Goal: Obtain resource: Obtain resource

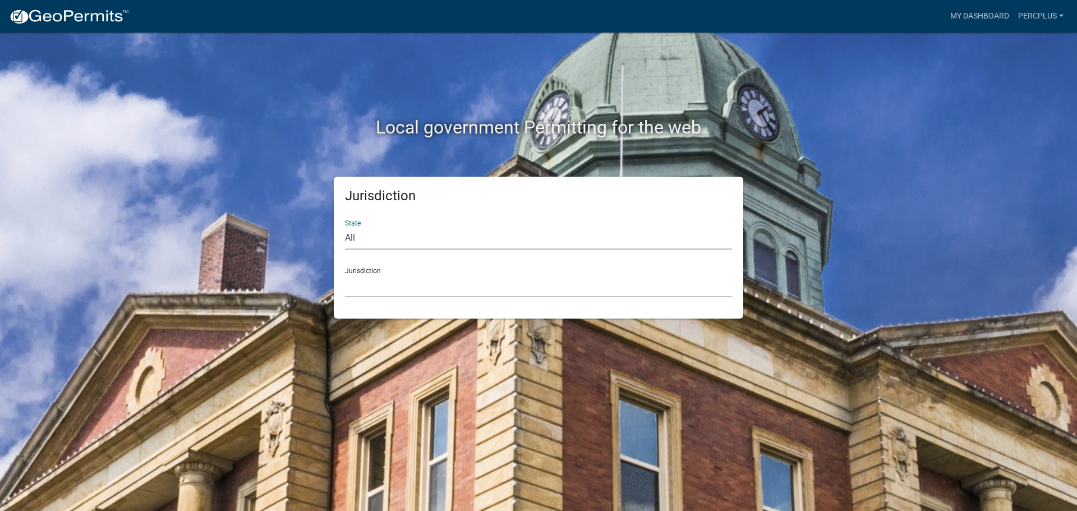
click at [374, 233] on select "All [US_STATE] [US_STATE] [US_STATE] [US_STATE] [US_STATE] [US_STATE] [US_STATE…" at bounding box center [538, 238] width 387 height 23
select select "[US_STATE]"
click at [345, 227] on select "All [US_STATE] [US_STATE] [US_STATE] [US_STATE] [US_STATE] [US_STATE] [US_STATE…" at bounding box center [538, 238] width 387 height 23
click at [389, 277] on select "[GEOGRAPHIC_DATA], [US_STATE] [GEOGRAPHIC_DATA], [US_STATE] [GEOGRAPHIC_DATA], …" at bounding box center [538, 285] width 387 height 23
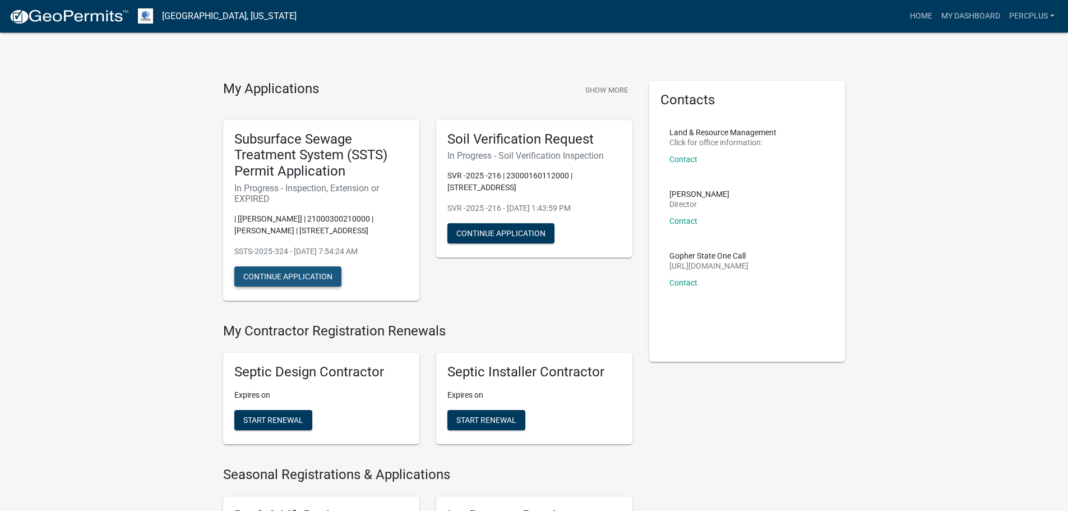
click at [304, 273] on button "Continue Application" at bounding box center [287, 276] width 107 height 20
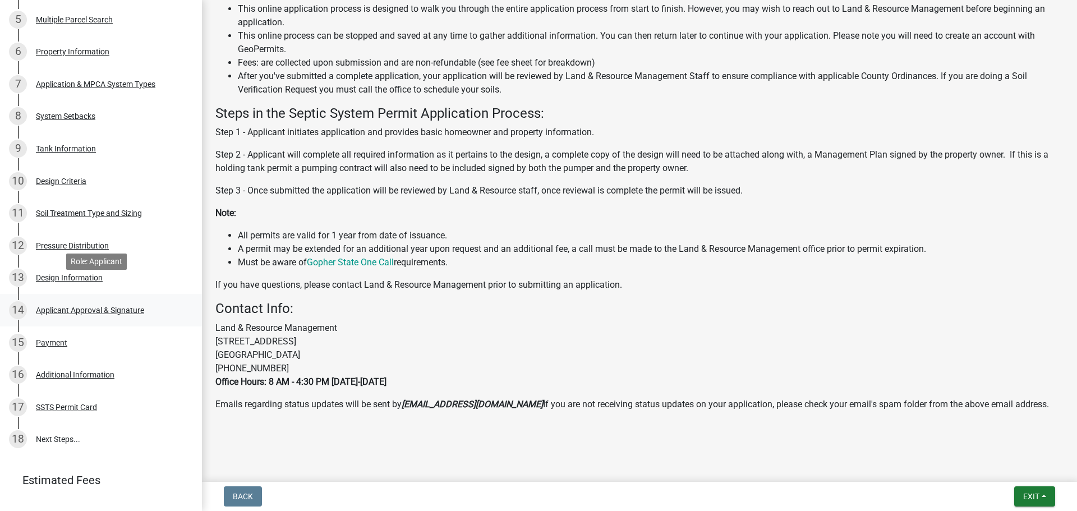
scroll to position [385, 0]
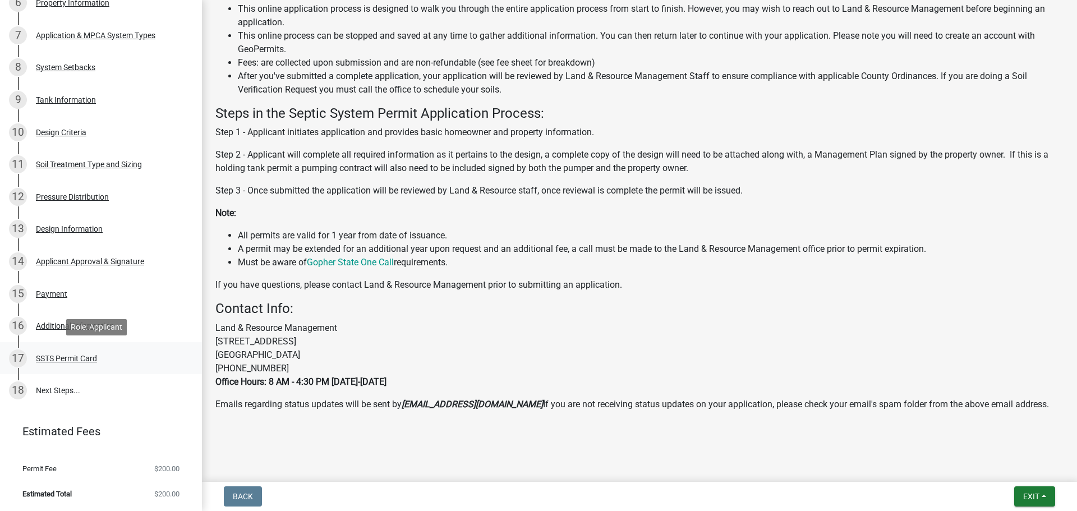
click at [73, 356] on div "SSTS Permit Card" at bounding box center [66, 358] width 61 height 8
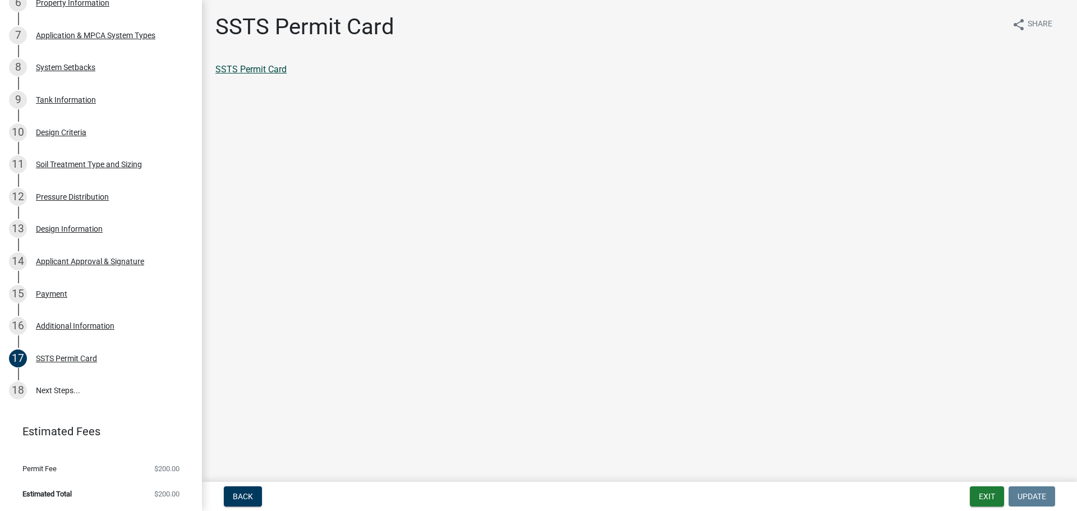
click at [266, 70] on link "SSTS Permit Card" at bounding box center [250, 69] width 71 height 11
